Goal: Navigation & Orientation: Find specific page/section

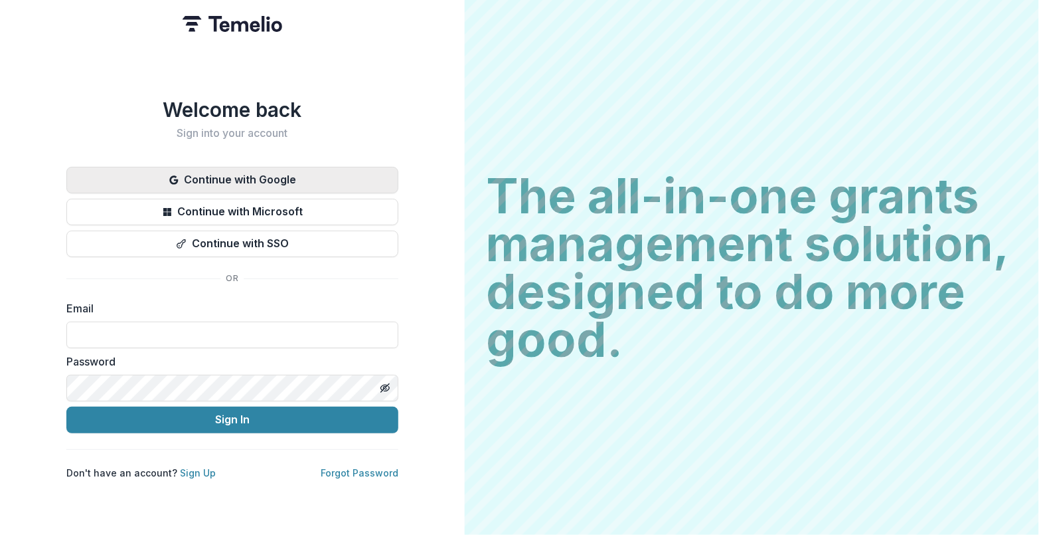
click at [240, 167] on button "Continue with Google" at bounding box center [232, 180] width 332 height 27
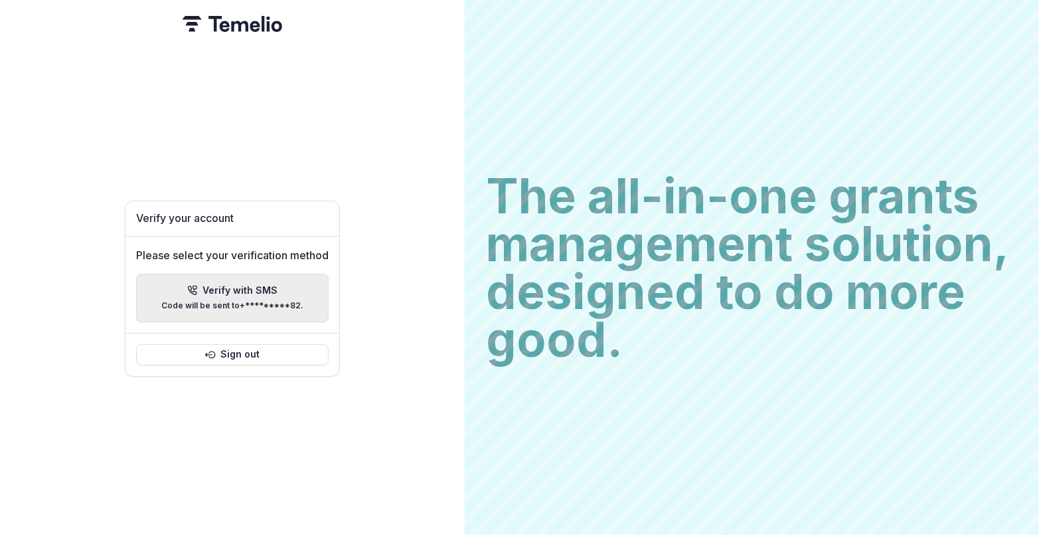
click at [222, 285] on p "Verify with SMS" at bounding box center [240, 290] width 75 height 11
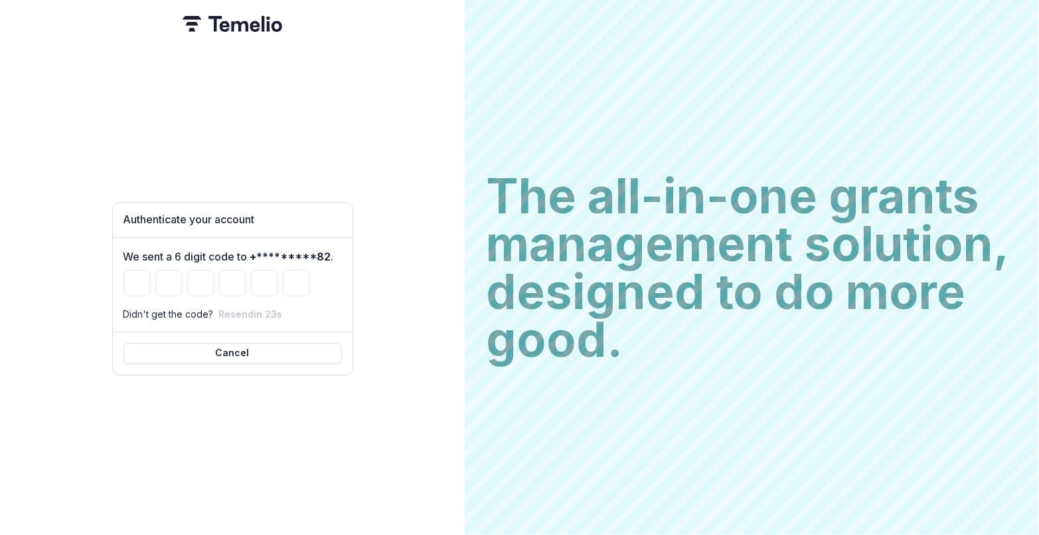
type input "*"
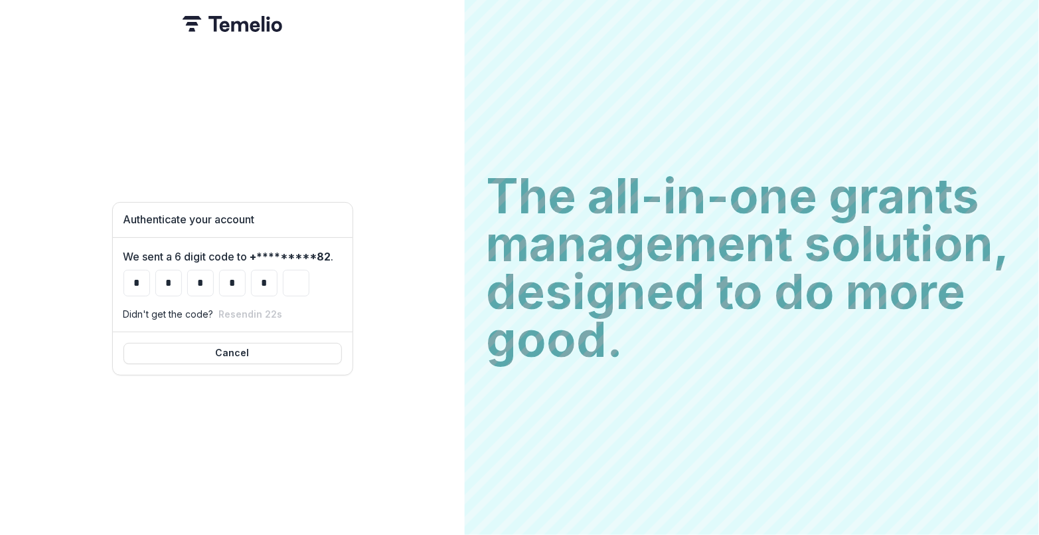
type input "*"
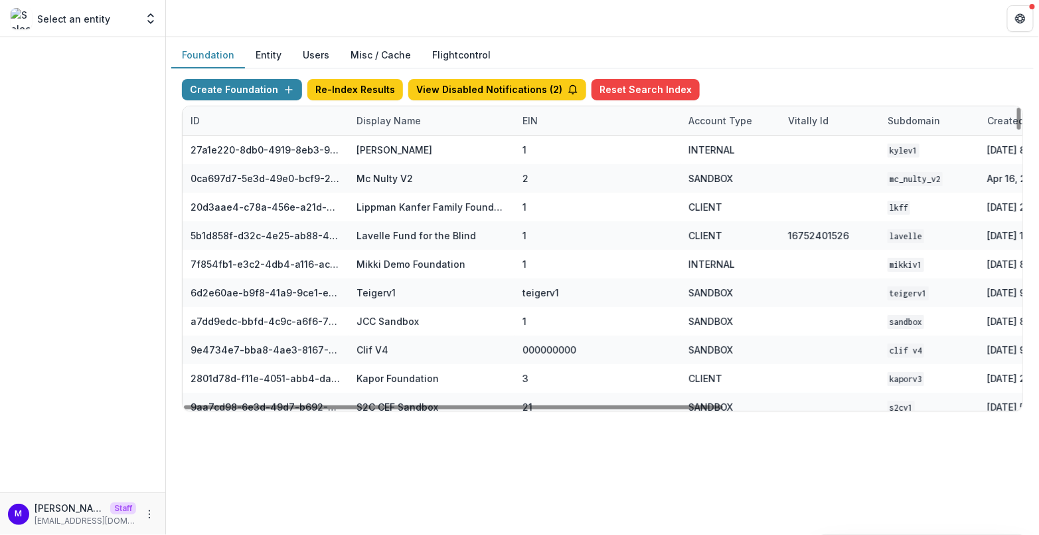
click at [385, 114] on div "Display Name" at bounding box center [389, 121] width 80 height 14
click at [386, 146] on input at bounding box center [430, 149] width 159 height 21
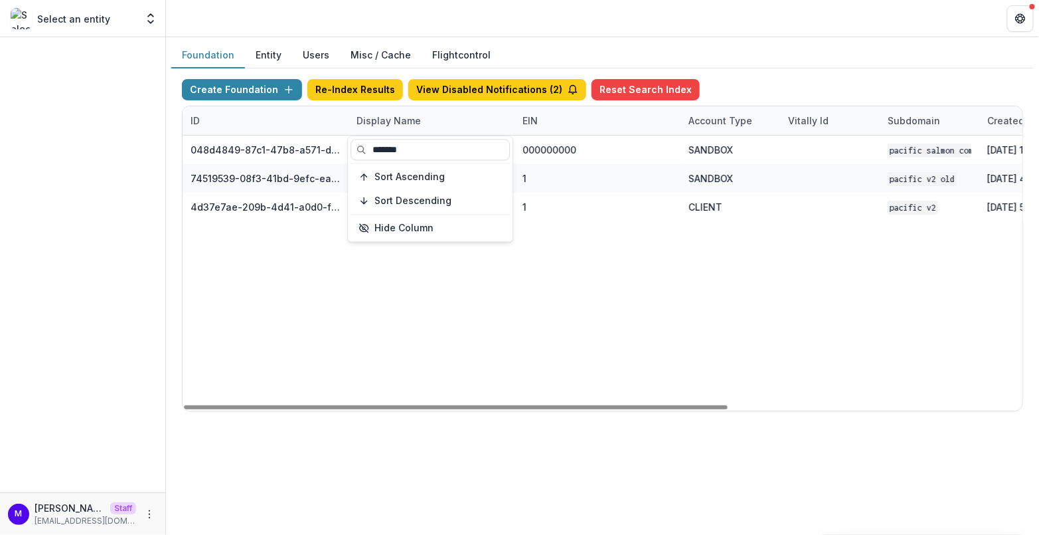
type input "*******"
click at [568, 37] on div "Foundation Entity Users Misc / Cache Flightcontrol Create Foundation Re-Index R…" at bounding box center [602, 232] width 873 height 390
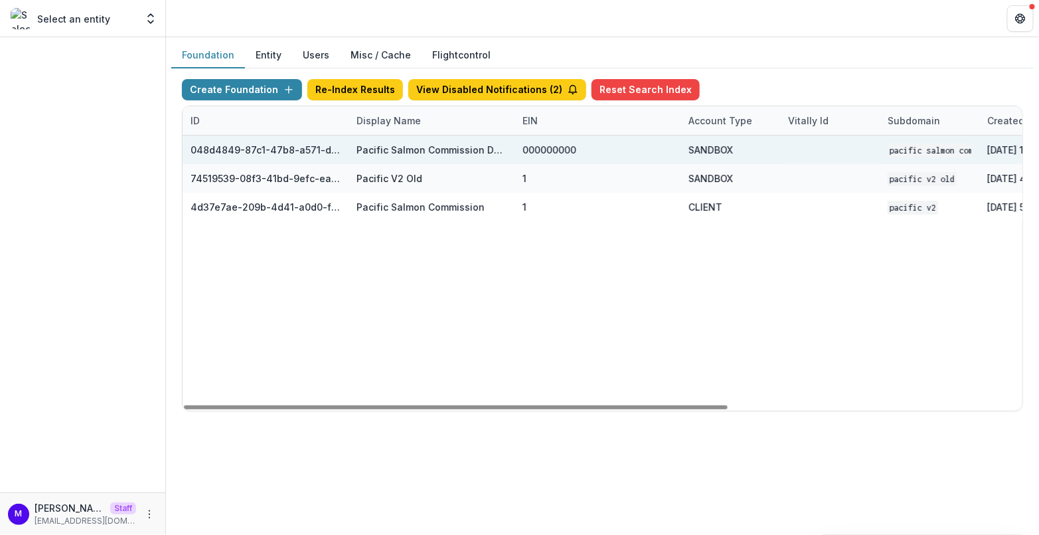
scroll to position [0, 454]
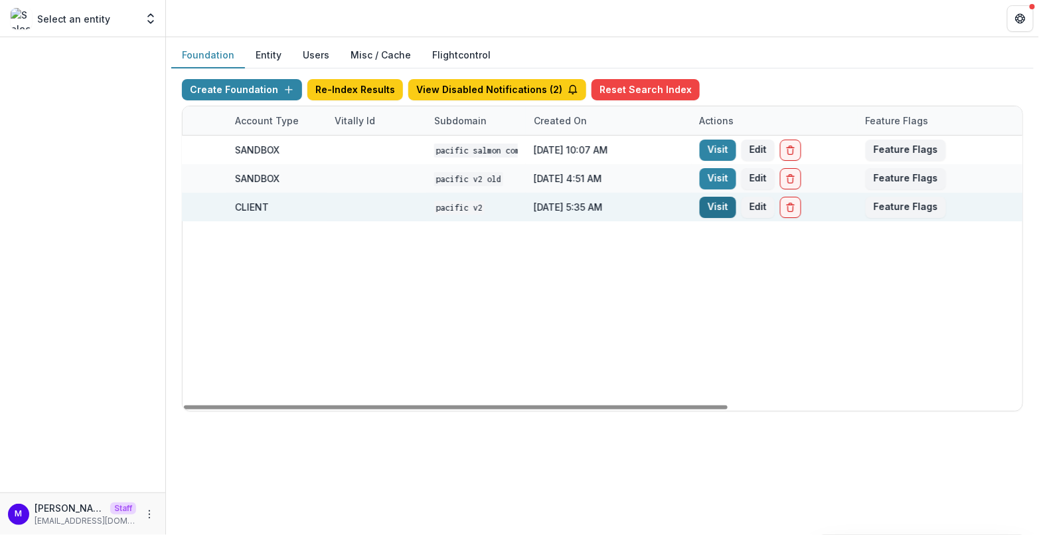
click at [717, 204] on link "Visit" at bounding box center [718, 207] width 37 height 21
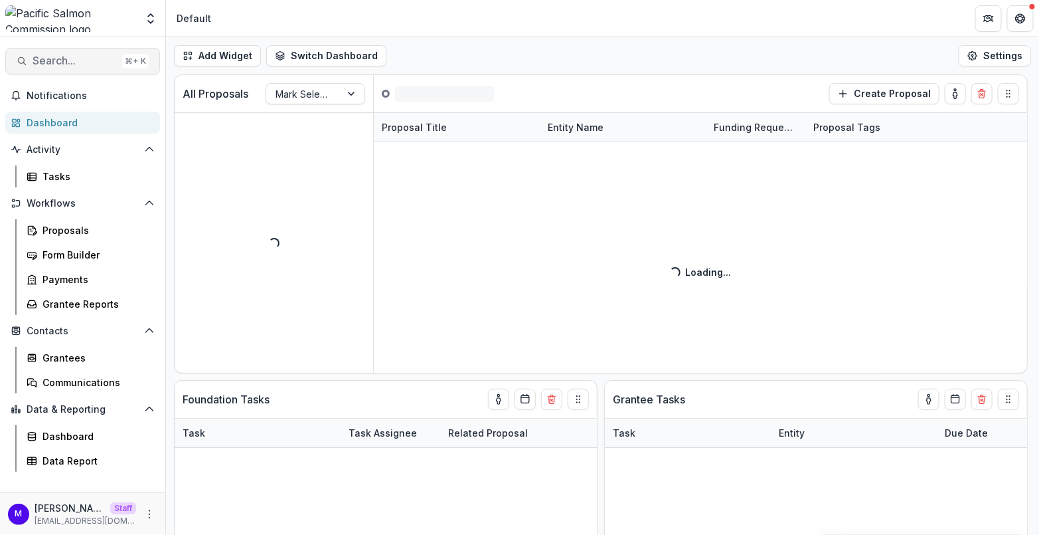
click at [77, 64] on span "Search..." at bounding box center [75, 60] width 84 height 13
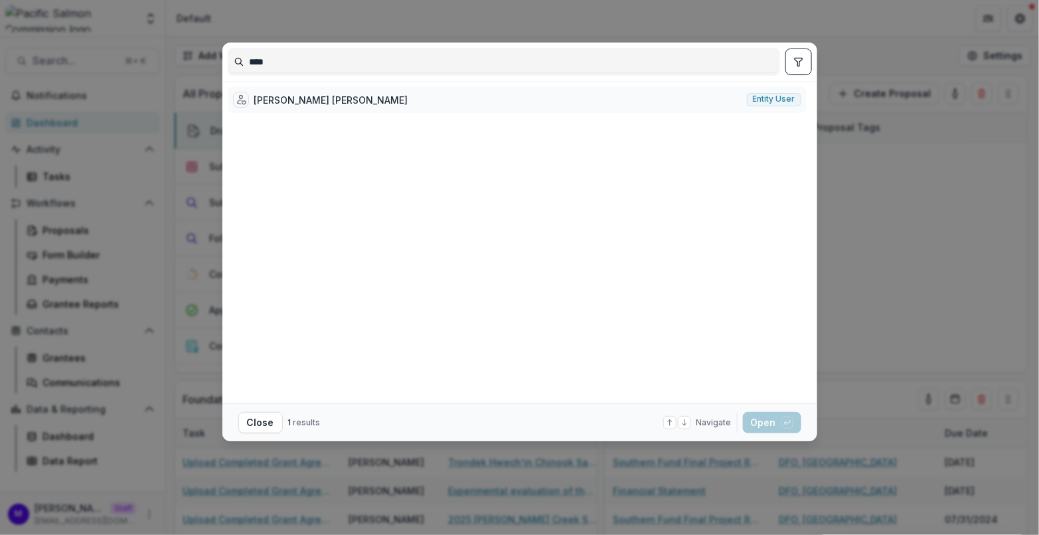
type input "****"
click at [275, 98] on div "Ajai Varghese Alex" at bounding box center [331, 100] width 154 height 14
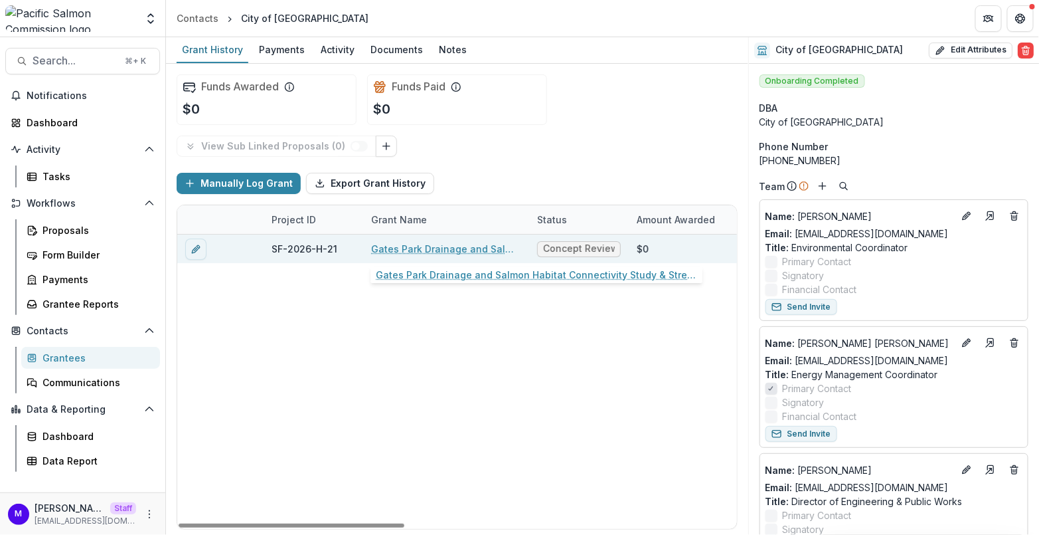
click at [402, 247] on link "Gates Park Drainage and Salmon Habitat Connectivity Study & Stream Works" at bounding box center [446, 249] width 150 height 14
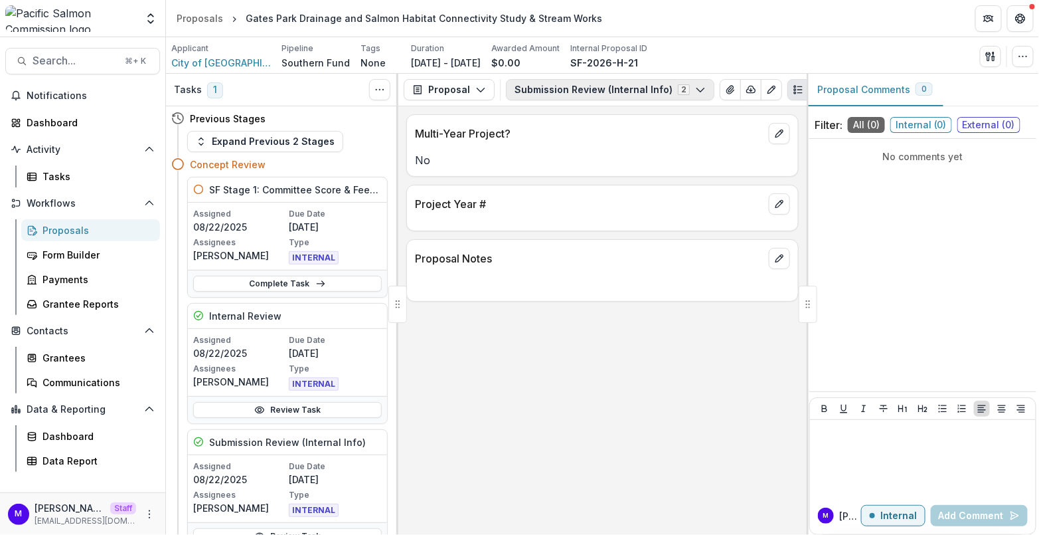
click at [642, 86] on button "Submission Review (Internal Info) 2" at bounding box center [610, 89] width 209 height 21
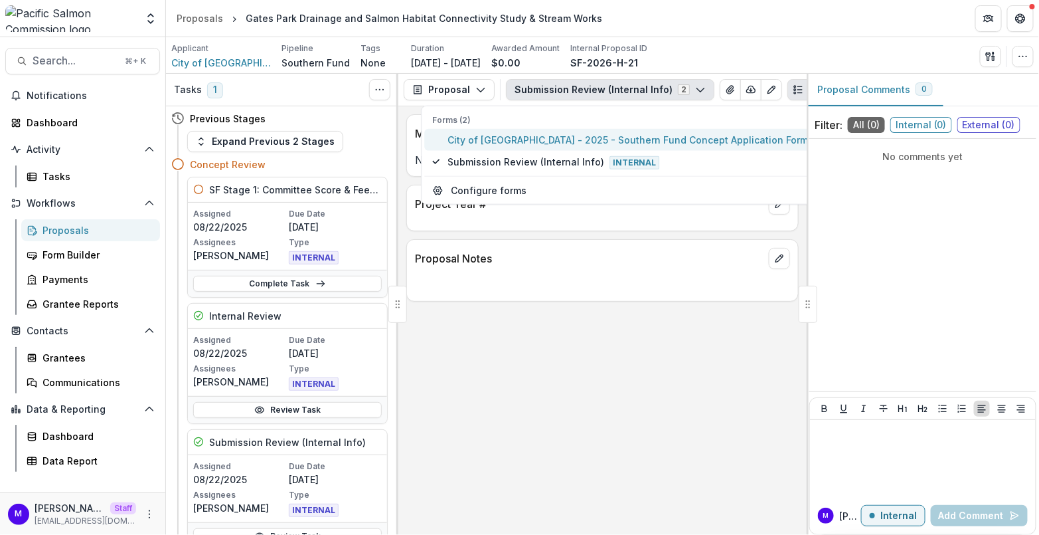
click at [612, 141] on span "City of Port Coquitlam - 2025 - Southern Fund Concept Application Form 2026" at bounding box center [641, 140] width 387 height 14
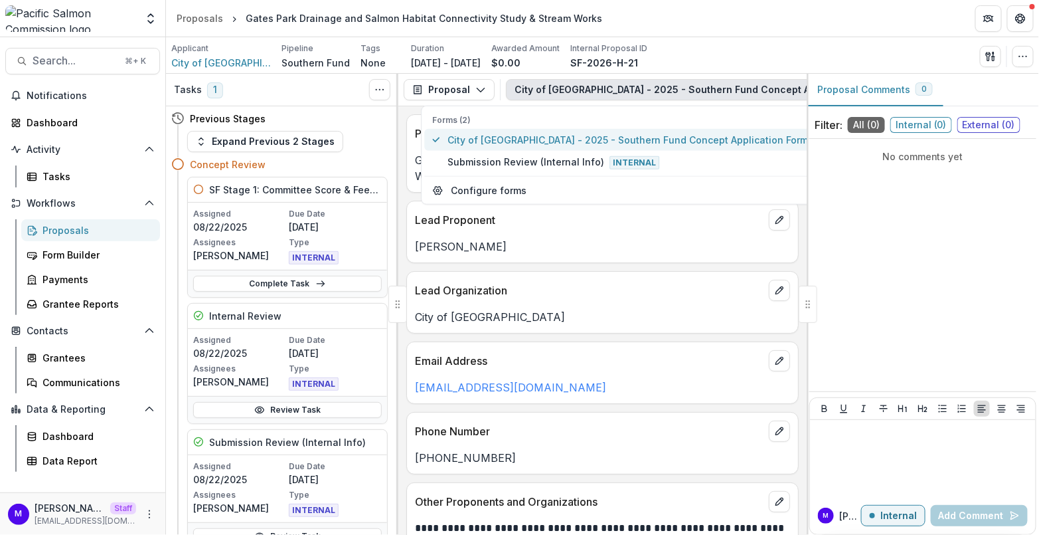
type button "0"
click at [424, 129] on button "City of Port Coquitlam - 2025 - Southern Fund Concept Application Form 2026" at bounding box center [633, 140] width 418 height 22
click at [243, 64] on span "City of [GEOGRAPHIC_DATA]" at bounding box center [221, 63] width 100 height 14
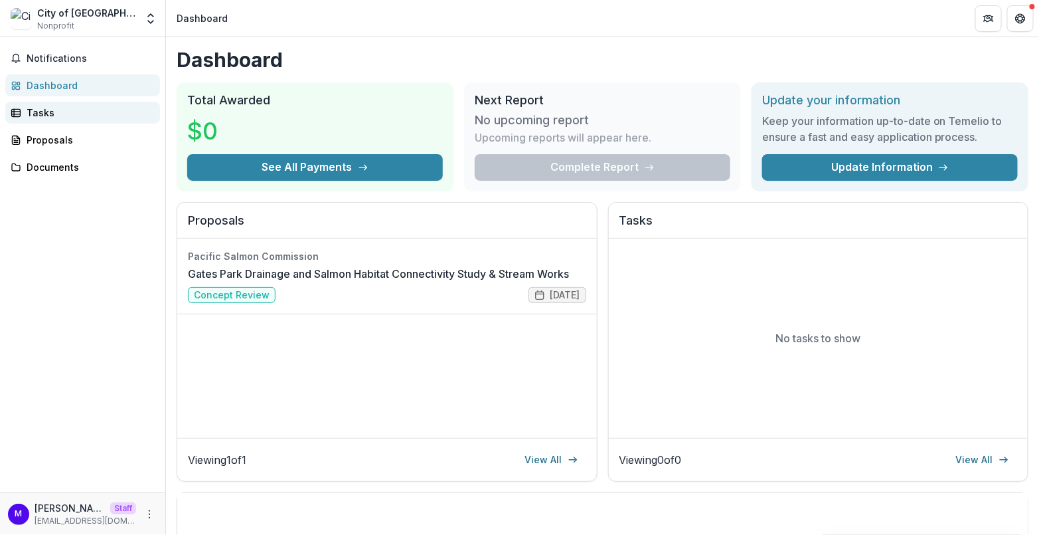
click at [74, 111] on div "Tasks" at bounding box center [88, 113] width 123 height 14
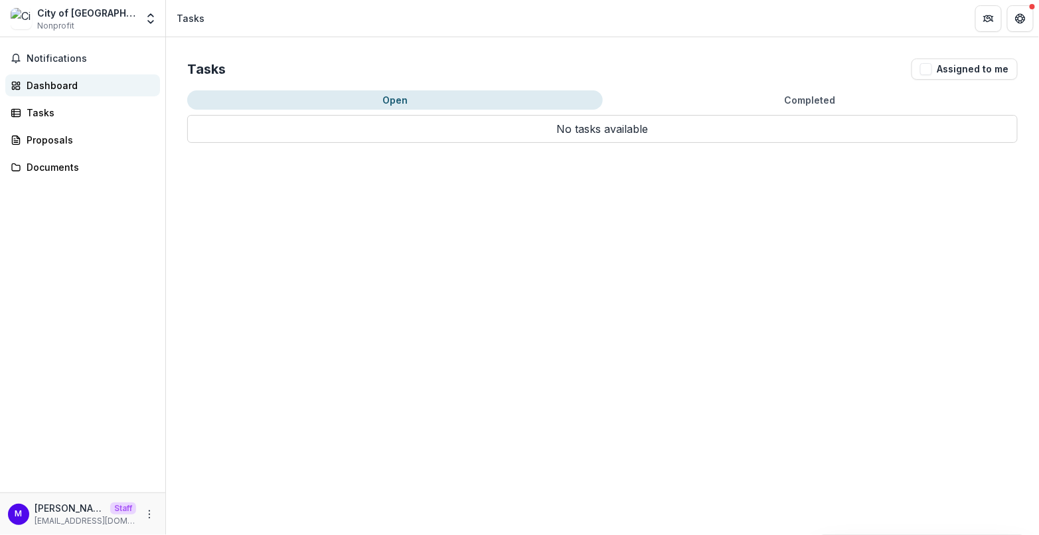
click at [63, 83] on div "Dashboard" at bounding box center [88, 85] width 123 height 14
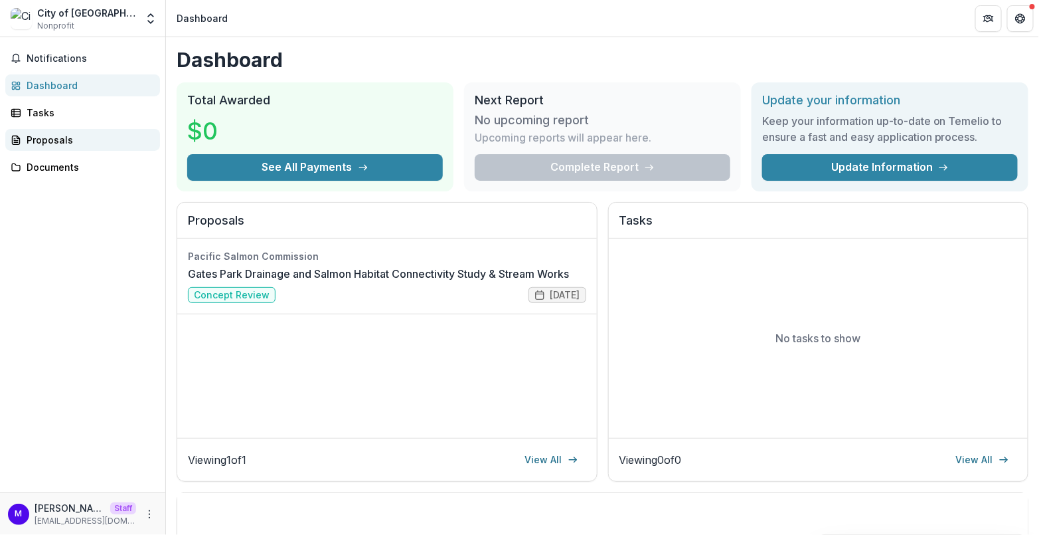
click at [68, 131] on link "Proposals" at bounding box center [82, 140] width 155 height 22
